Goal: Information Seeking & Learning: Find specific fact

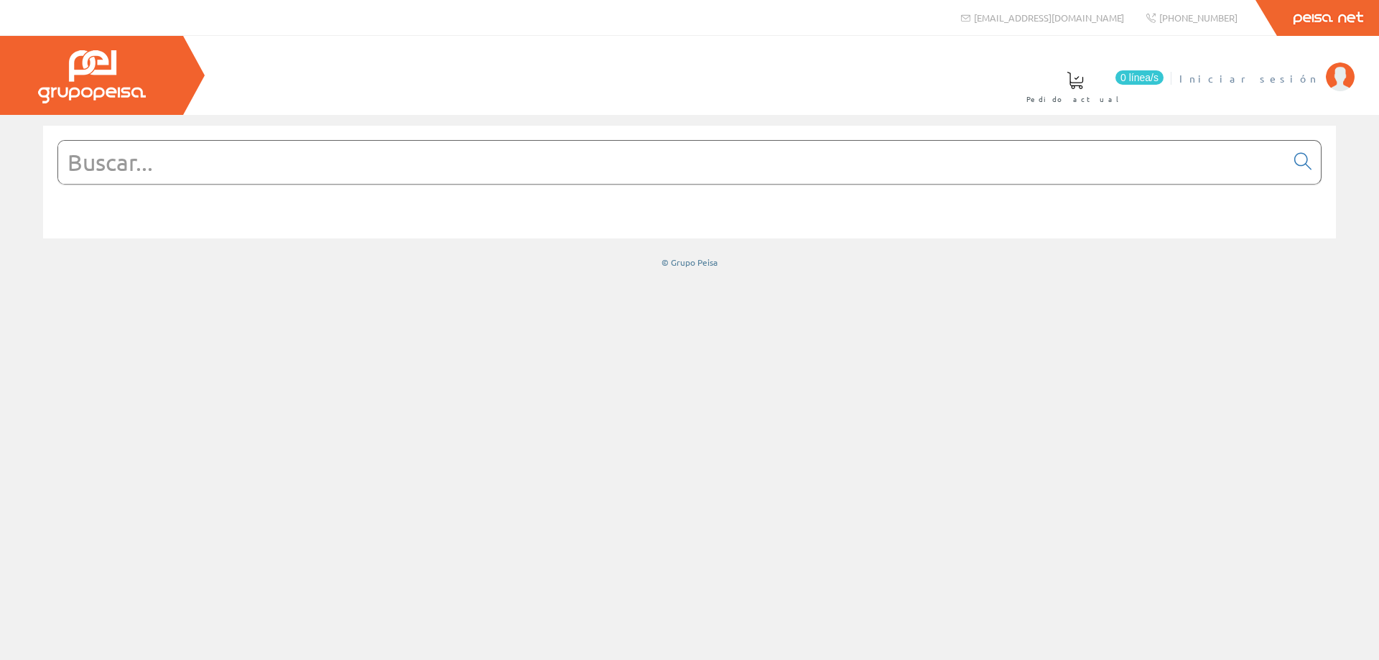
click at [1311, 84] on span "Iniciar sesión" at bounding box center [1248, 78] width 139 height 14
click at [653, 167] on input "text" at bounding box center [671, 162] width 1227 height 43
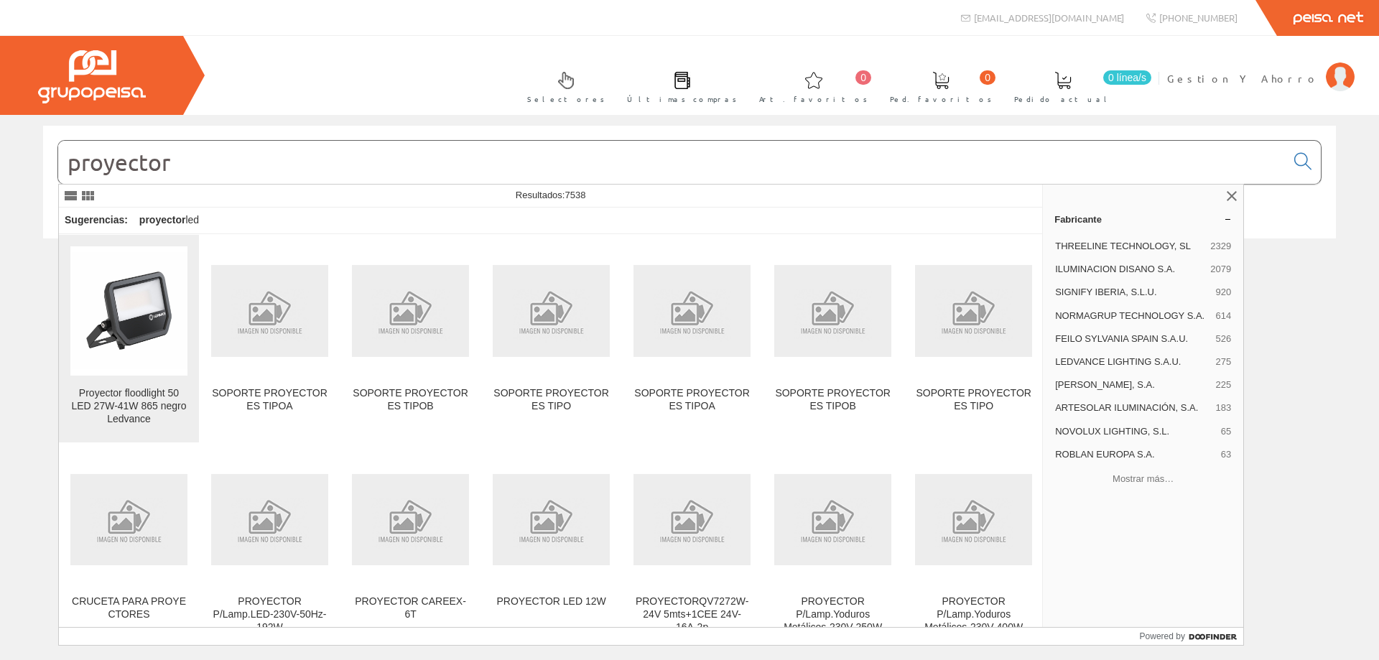
type input "proyector"
click at [132, 349] on img at bounding box center [128, 310] width 117 height 117
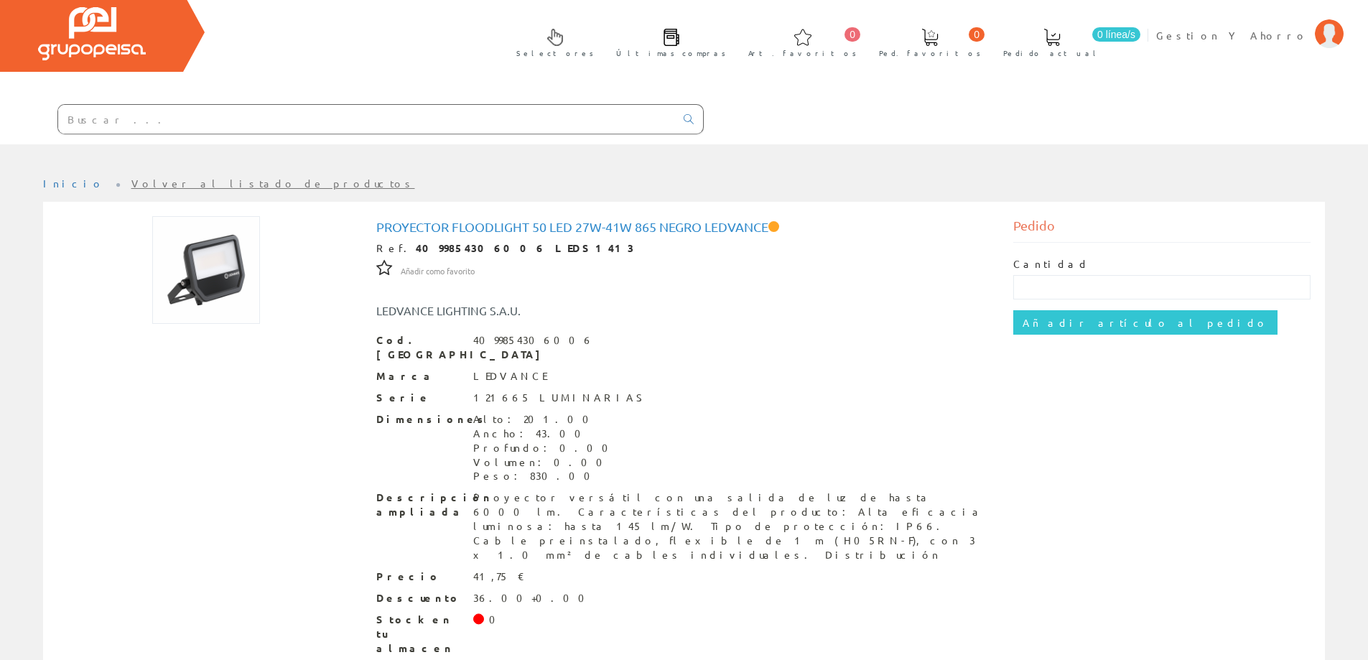
scroll to position [65, 0]
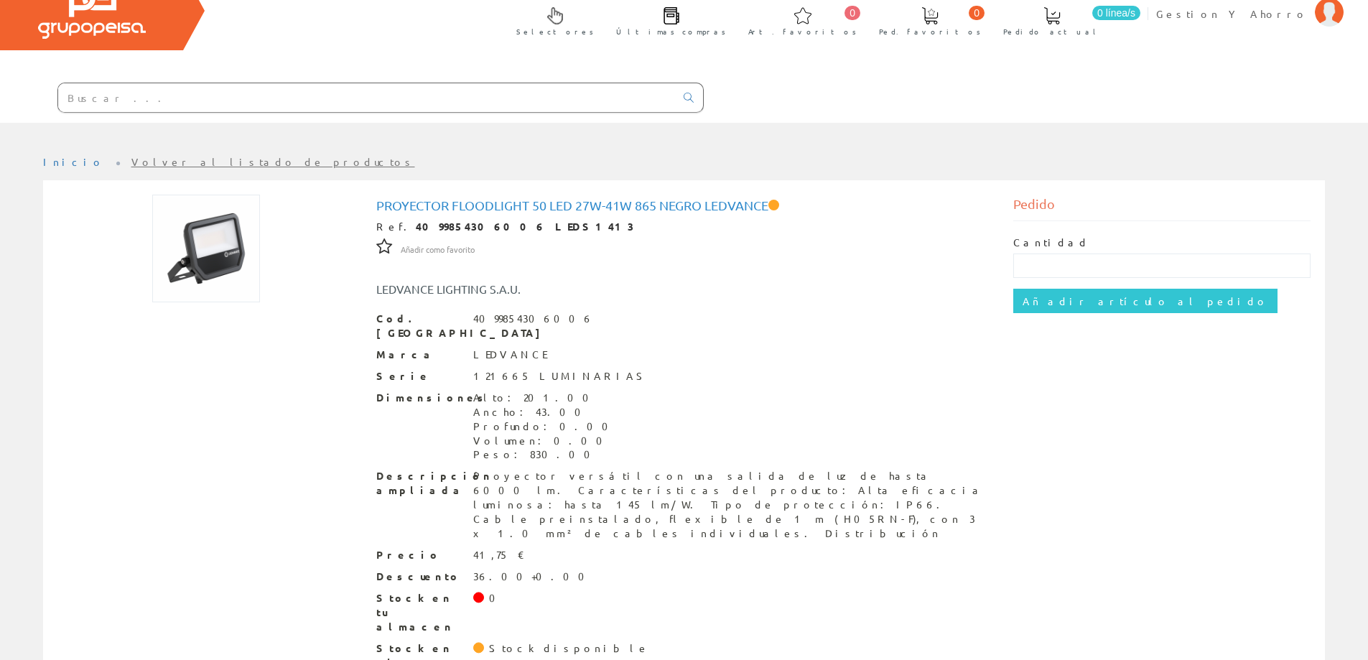
click at [70, 27] on img at bounding box center [92, 12] width 108 height 53
